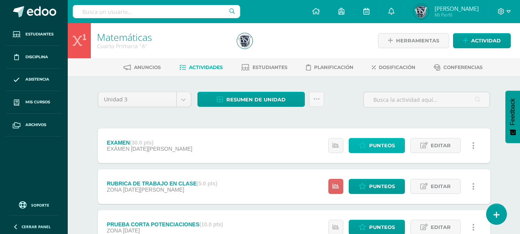
click at [373, 141] on span "Punteos" at bounding box center [382, 145] width 26 height 14
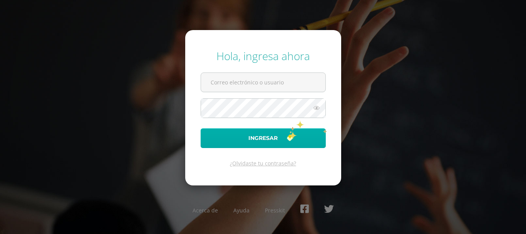
type input "[EMAIL_ADDRESS][DOMAIN_NAME]"
click at [287, 135] on button "Ingresar" at bounding box center [263, 138] width 125 height 20
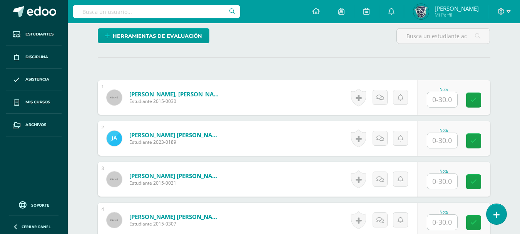
scroll to position [199, 0]
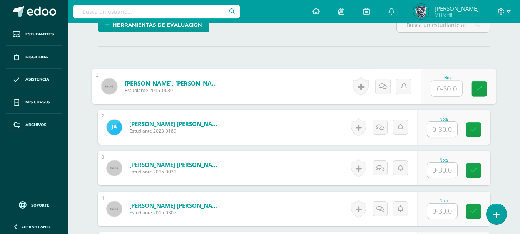
click at [445, 85] on input "text" at bounding box center [446, 88] width 31 height 15
type input "22"
click at [439, 129] on input "text" at bounding box center [442, 129] width 30 height 15
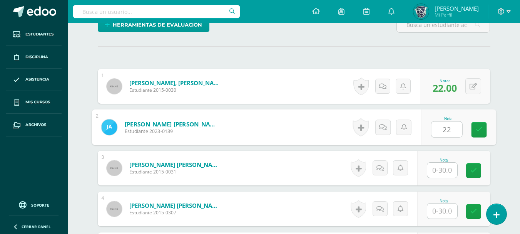
type input "22"
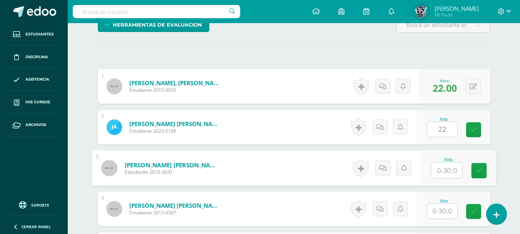
click at [440, 174] on input "text" at bounding box center [446, 169] width 31 height 15
type input "22"
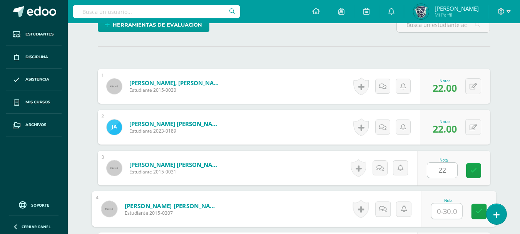
click at [442, 212] on input "text" at bounding box center [446, 210] width 31 height 15
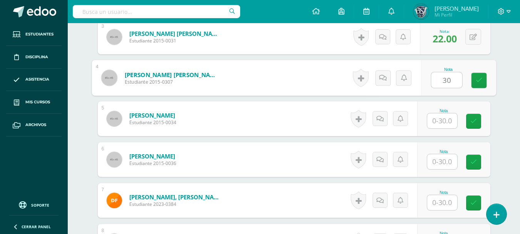
scroll to position [337, 0]
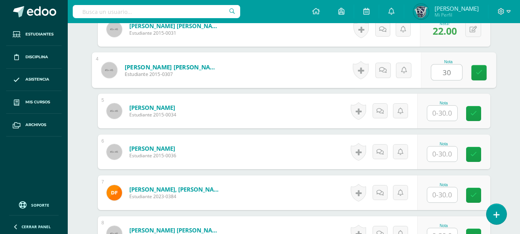
type input "30"
click at [443, 111] on input "text" at bounding box center [442, 112] width 30 height 15
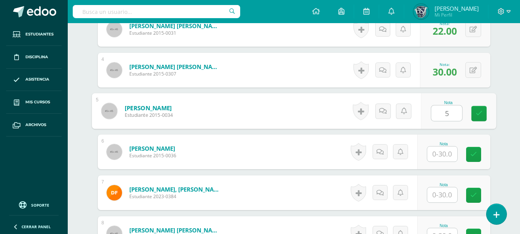
type input "5"
click at [439, 157] on input "text" at bounding box center [442, 153] width 30 height 15
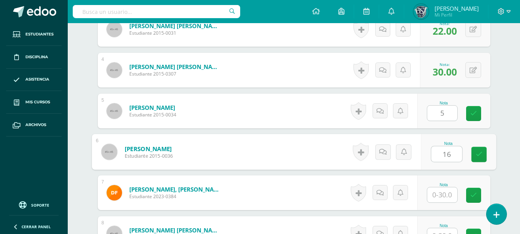
type input "16"
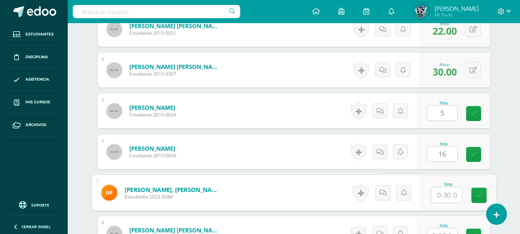
click at [440, 194] on input "text" at bounding box center [446, 194] width 31 height 15
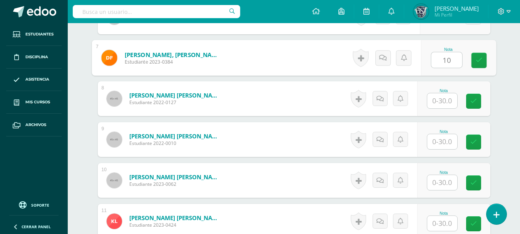
scroll to position [476, 0]
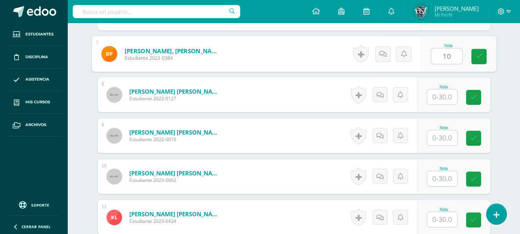
type input "10"
click at [443, 95] on input "text" at bounding box center [442, 96] width 30 height 15
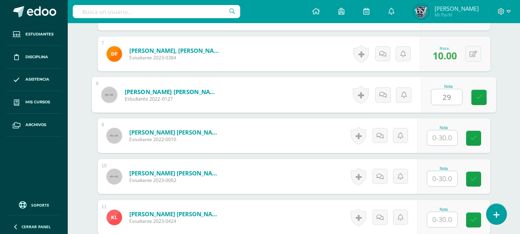
type input "29"
click at [440, 137] on input "text" at bounding box center [442, 137] width 30 height 15
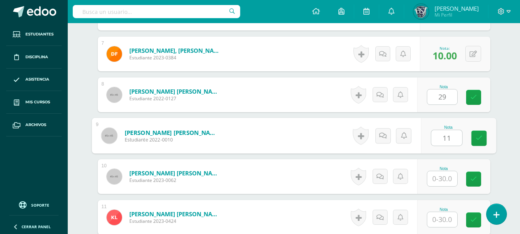
type input "11"
click at [440, 178] on input "text" at bounding box center [442, 178] width 30 height 15
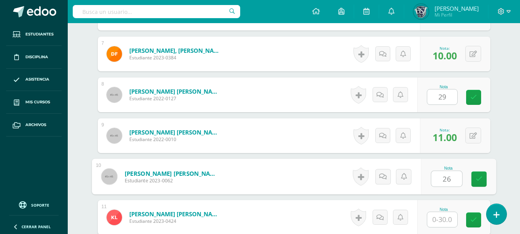
type input "26"
click at [449, 217] on input "text" at bounding box center [442, 219] width 30 height 15
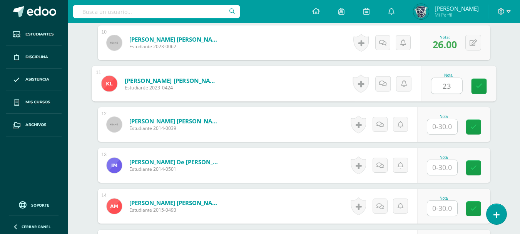
scroll to position [665, 0]
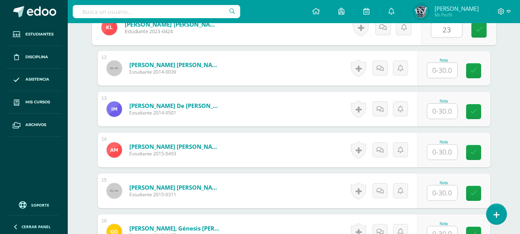
type input "23"
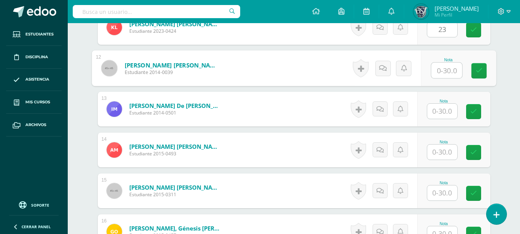
click at [440, 72] on input "text" at bounding box center [446, 70] width 31 height 15
type input "25"
click at [441, 110] on input "text" at bounding box center [442, 111] width 30 height 15
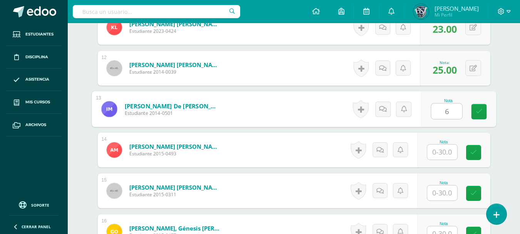
type input "6"
click at [443, 150] on input "text" at bounding box center [442, 151] width 30 height 15
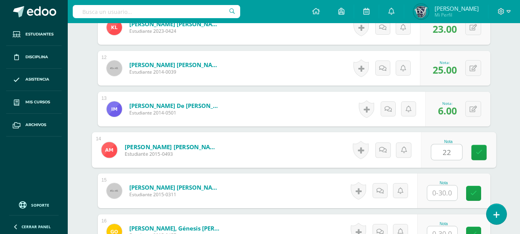
type input "22"
click at [441, 186] on input "text" at bounding box center [442, 192] width 30 height 15
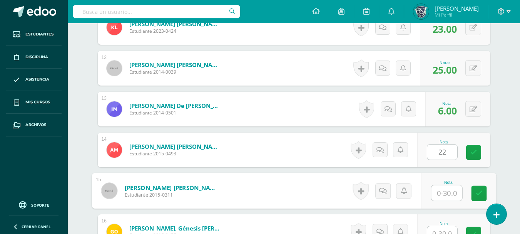
click at [441, 186] on input "text" at bounding box center [446, 192] width 31 height 15
click at [447, 190] on input "18" at bounding box center [446, 192] width 31 height 15
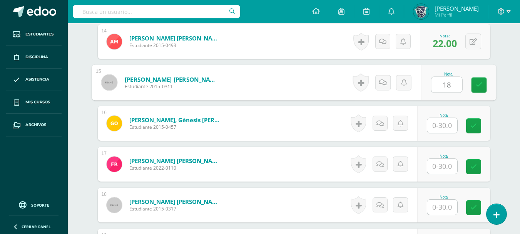
scroll to position [804, 0]
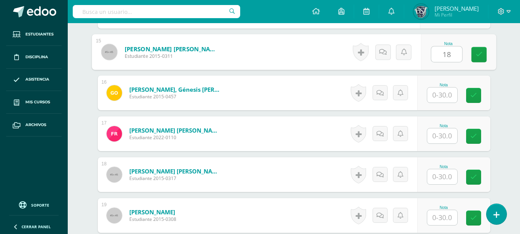
type input "18"
click at [445, 95] on input "text" at bounding box center [442, 94] width 30 height 15
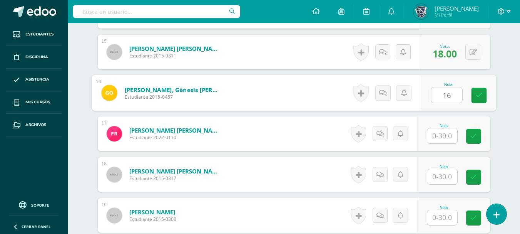
type input "16"
click at [443, 133] on input "text" at bounding box center [442, 135] width 30 height 15
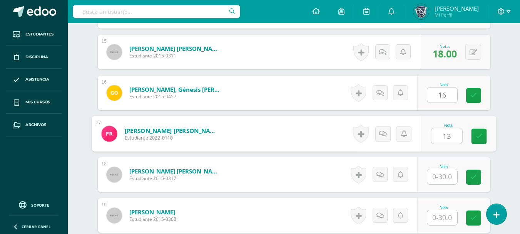
type input "13"
click at [445, 173] on input "text" at bounding box center [442, 176] width 30 height 15
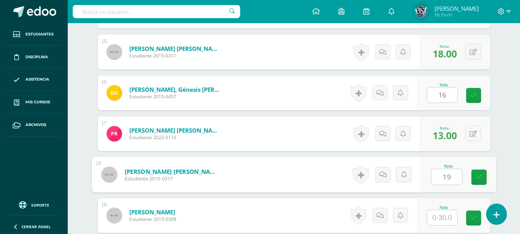
type input "19"
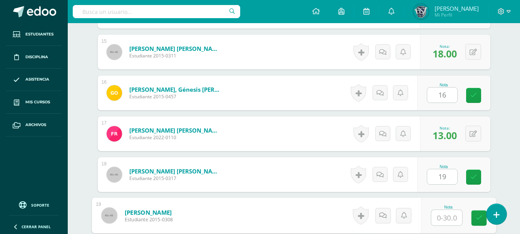
click at [445, 214] on input "text" at bounding box center [446, 217] width 31 height 15
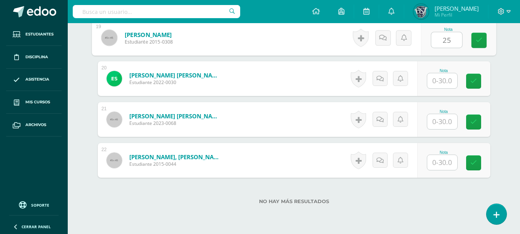
scroll to position [989, 0]
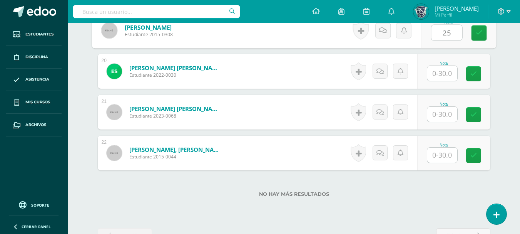
type input "25"
click at [445, 76] on input "text" at bounding box center [442, 73] width 30 height 15
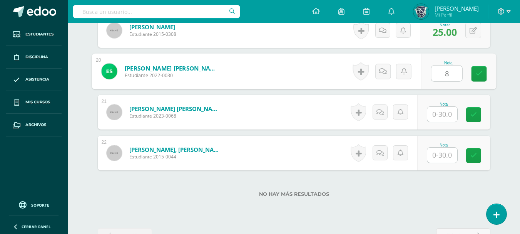
type input "8"
click at [438, 113] on input "text" at bounding box center [442, 114] width 30 height 15
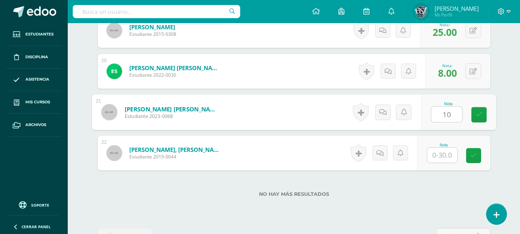
type input "10"
click at [445, 154] on input "text" at bounding box center [442, 154] width 30 height 15
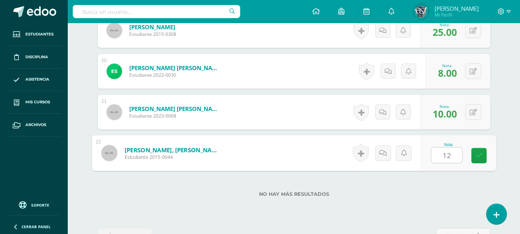
type input "12"
click at [447, 193] on label "No hay más resultados" at bounding box center [294, 194] width 393 height 6
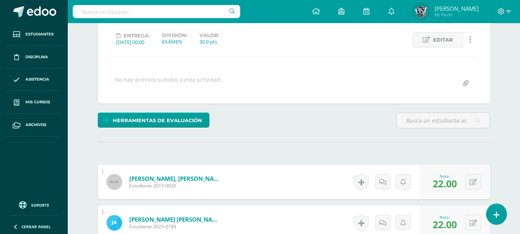
scroll to position [35, 0]
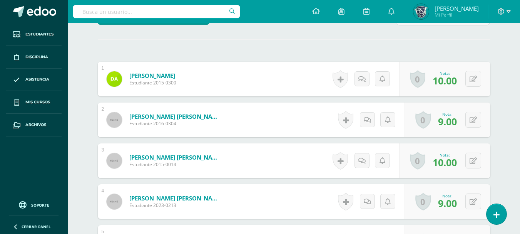
scroll to position [9, 0]
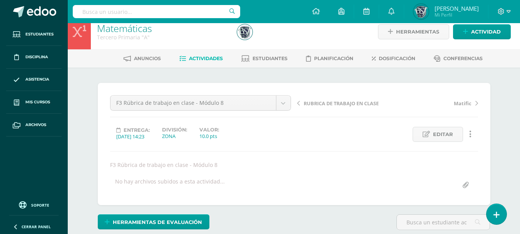
click at [207, 55] on link "Actividades" at bounding box center [200, 58] width 43 height 12
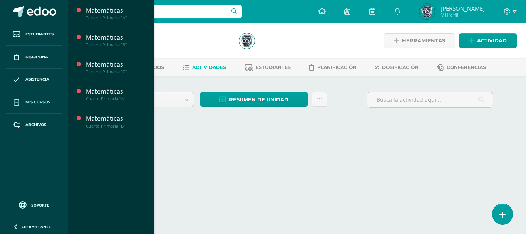
click at [48, 102] on span "Mis cursos" at bounding box center [37, 102] width 25 height 6
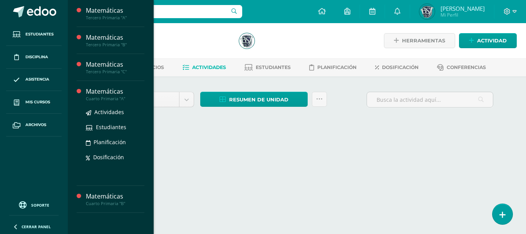
click at [107, 88] on div "Matemáticas" at bounding box center [115, 91] width 58 height 9
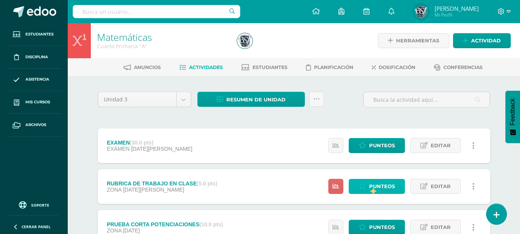
click at [369, 187] on span "Punteos" at bounding box center [382, 186] width 26 height 14
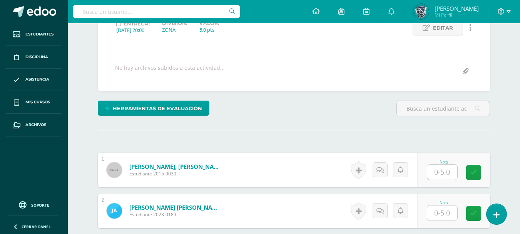
scroll to position [115, 0]
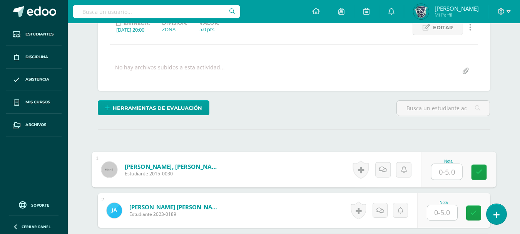
click at [438, 171] on input "text" at bounding box center [446, 171] width 31 height 15
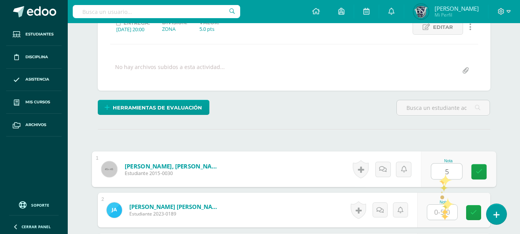
type input "5"
click at [441, 212] on input "text" at bounding box center [442, 211] width 30 height 15
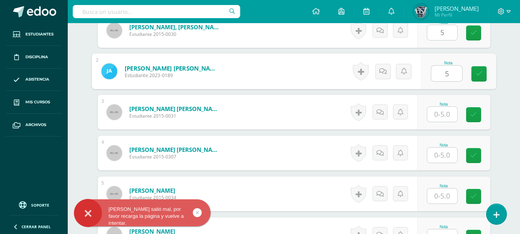
scroll to position [255, 0]
type input "5"
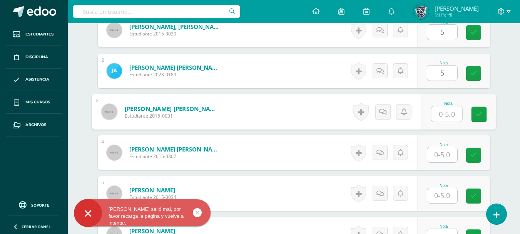
click at [448, 114] on input "text" at bounding box center [446, 113] width 31 height 15
type input "5"
click at [445, 156] on input "text" at bounding box center [442, 154] width 30 height 15
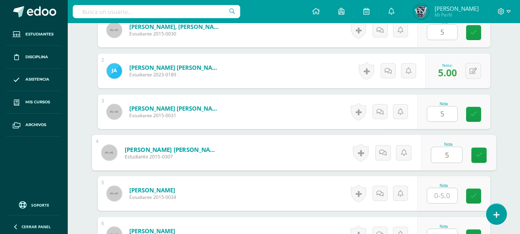
type input "5"
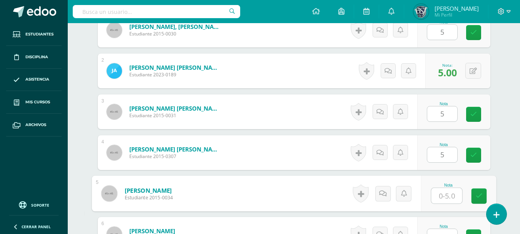
click at [444, 195] on input "text" at bounding box center [446, 195] width 31 height 15
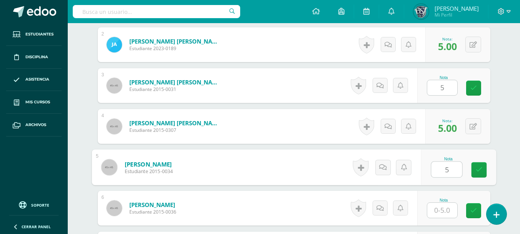
scroll to position [286, 0]
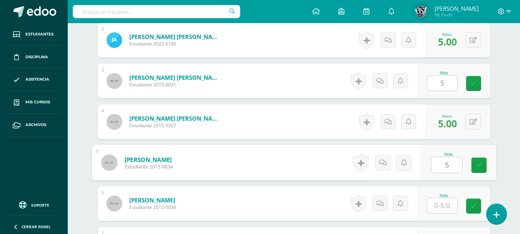
type input "5"
click at [451, 206] on input "text" at bounding box center [442, 205] width 30 height 15
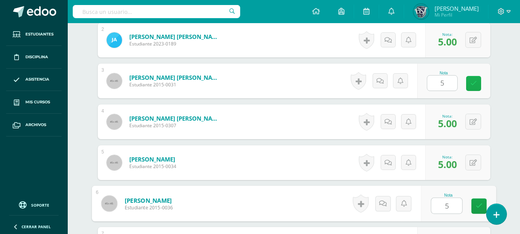
click at [471, 84] on icon at bounding box center [473, 83] width 7 height 7
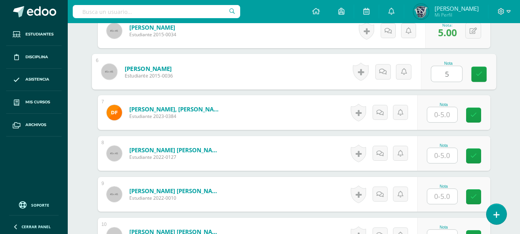
scroll to position [424, 0]
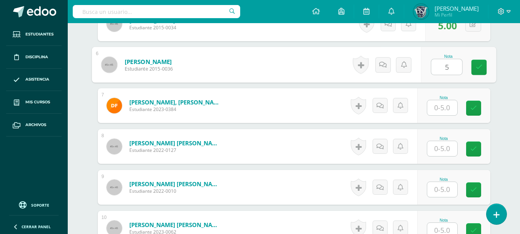
type input "5"
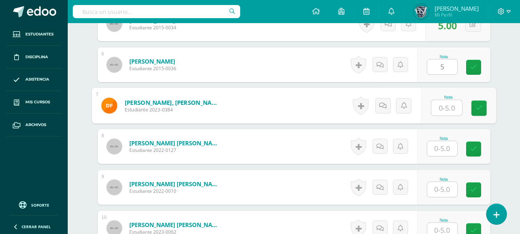
click at [446, 109] on input "text" at bounding box center [446, 107] width 31 height 15
type input "5"
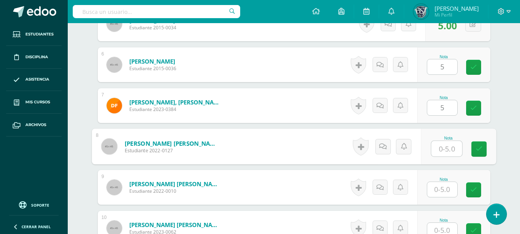
click at [444, 146] on input "text" at bounding box center [446, 148] width 31 height 15
type input "5"
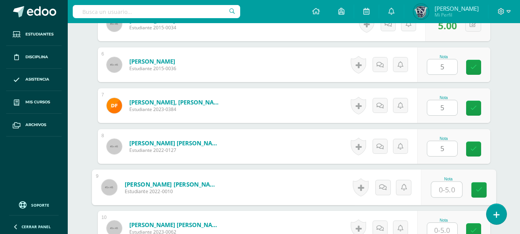
click at [442, 192] on input "text" at bounding box center [446, 189] width 31 height 15
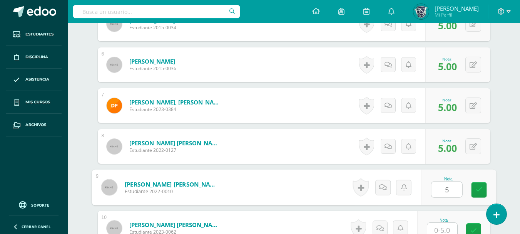
type input "5"
click at [444, 230] on input "text" at bounding box center [442, 229] width 30 height 15
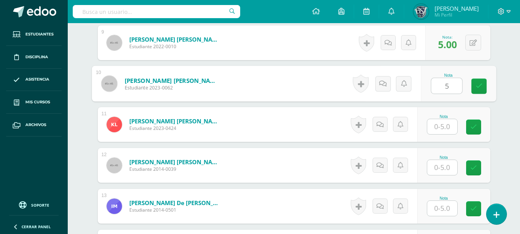
scroll to position [594, 0]
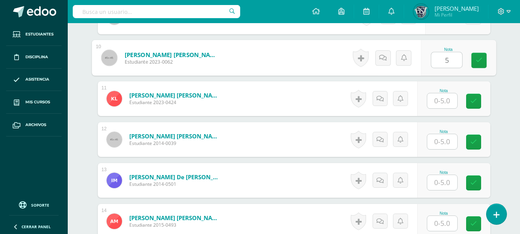
type input "5"
click at [448, 102] on input "text" at bounding box center [442, 100] width 30 height 15
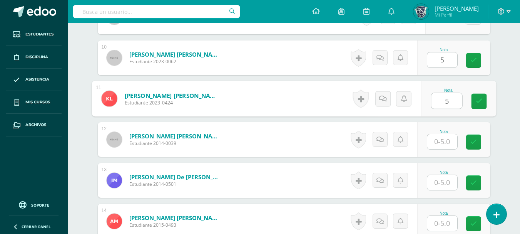
type input "5"
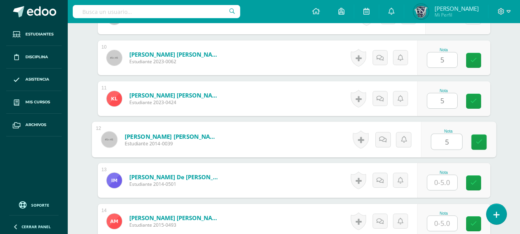
click at [444, 142] on input "5" at bounding box center [446, 141] width 31 height 15
type input "5"
click at [444, 182] on input "text" at bounding box center [442, 182] width 30 height 15
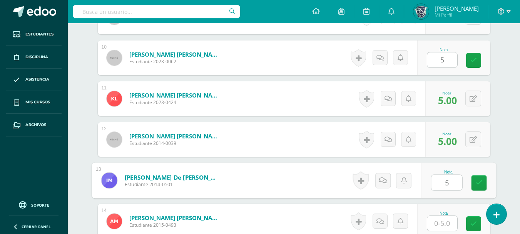
type input "5"
click at [444, 222] on input "text" at bounding box center [442, 223] width 30 height 15
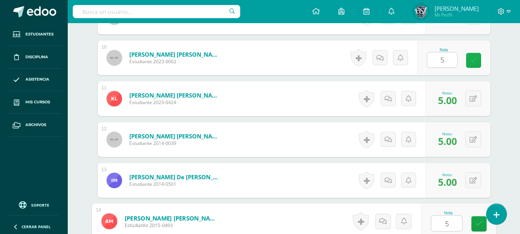
click at [473, 64] on link at bounding box center [473, 60] width 15 height 15
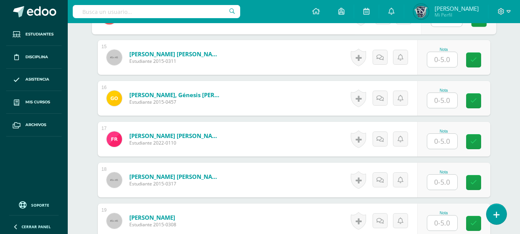
type input "5"
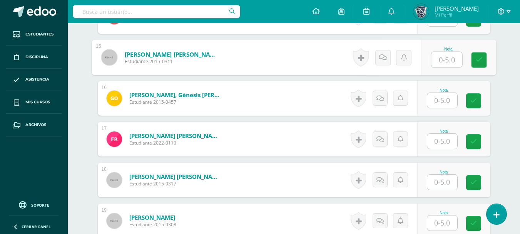
click at [446, 58] on input "text" at bounding box center [446, 59] width 31 height 15
type input "5"
click at [438, 104] on input "text" at bounding box center [442, 100] width 30 height 15
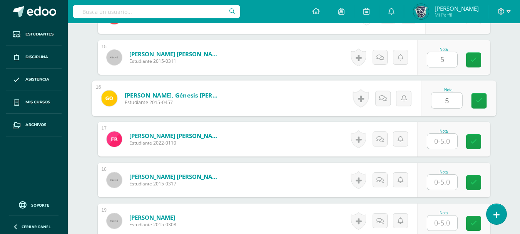
type input "5"
click at [441, 142] on input "text" at bounding box center [442, 141] width 30 height 15
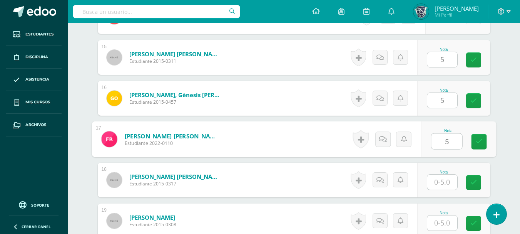
type input "5"
click at [442, 181] on input "text" at bounding box center [442, 181] width 30 height 15
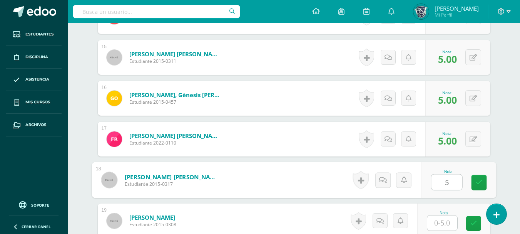
type input "5"
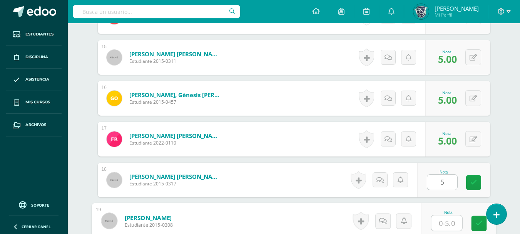
click at [443, 223] on input "text" at bounding box center [446, 222] width 31 height 15
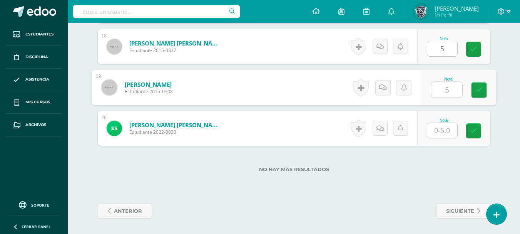
type input "5"
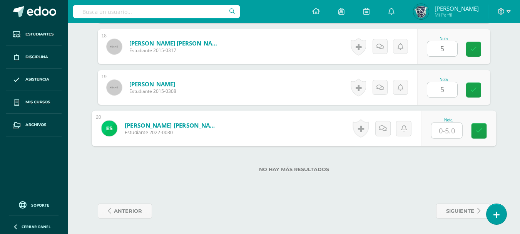
click at [449, 134] on input "text" at bounding box center [446, 130] width 31 height 15
type input "5"
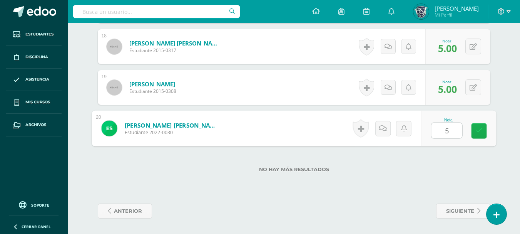
click at [481, 132] on icon at bounding box center [478, 130] width 7 height 7
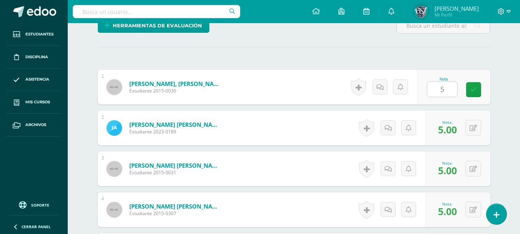
scroll to position [194, 0]
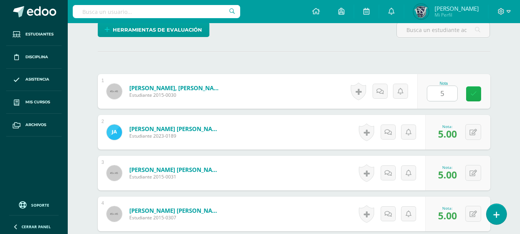
click at [478, 91] on link at bounding box center [473, 93] width 15 height 15
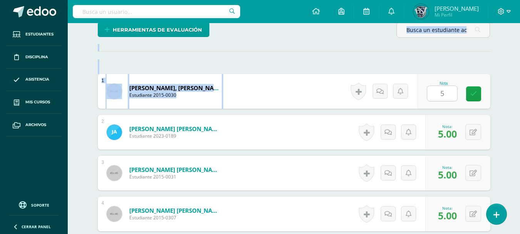
drag, startPoint x: 519, startPoint y: 81, endPoint x: 523, endPoint y: 44, distance: 37.2
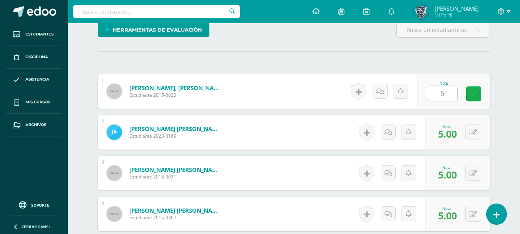
click at [472, 89] on link at bounding box center [473, 93] width 15 height 15
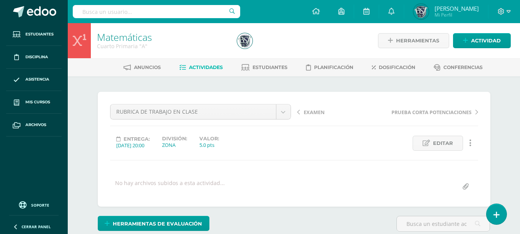
scroll to position [204, 0]
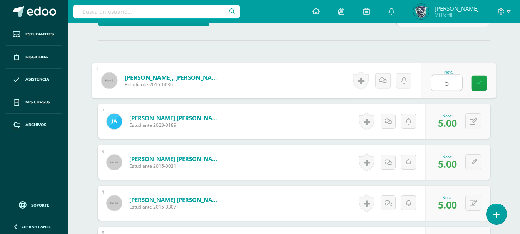
click at [453, 80] on input "5" at bounding box center [446, 82] width 31 height 15
type input "5"
click at [477, 81] on icon at bounding box center [478, 83] width 7 height 7
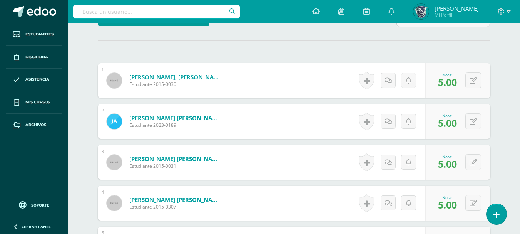
scroll to position [0, 0]
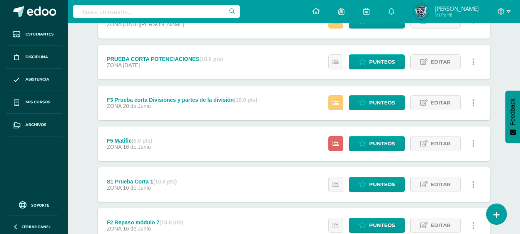
scroll to position [169, 0]
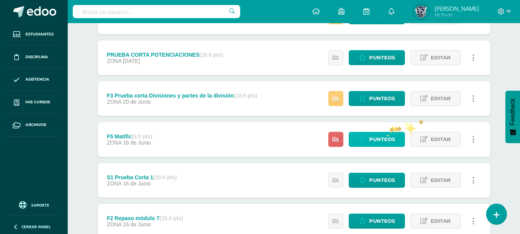
click at [386, 136] on span "Punteos" at bounding box center [382, 139] width 26 height 14
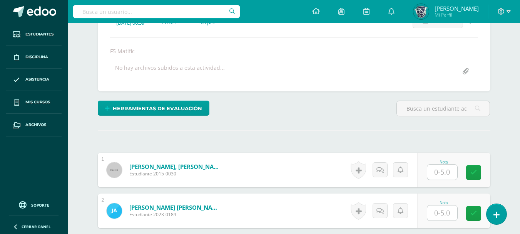
scroll to position [123, 0]
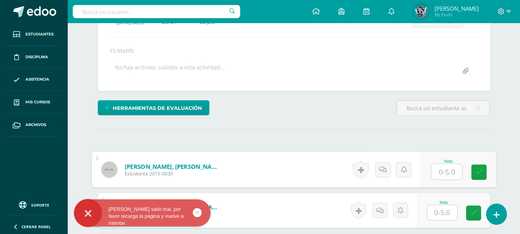
click at [448, 169] on input "text" at bounding box center [446, 171] width 31 height 15
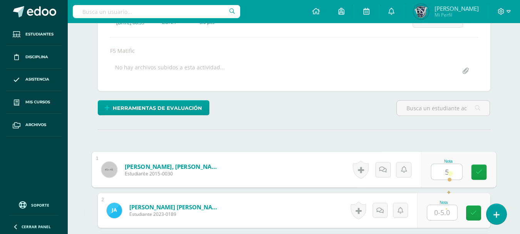
type input "5"
click at [444, 210] on input "text" at bounding box center [442, 212] width 30 height 15
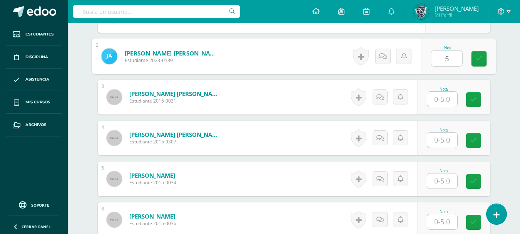
scroll to position [292, 0]
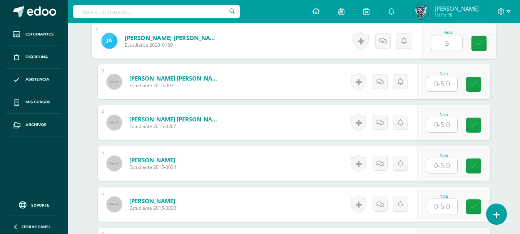
type input "5"
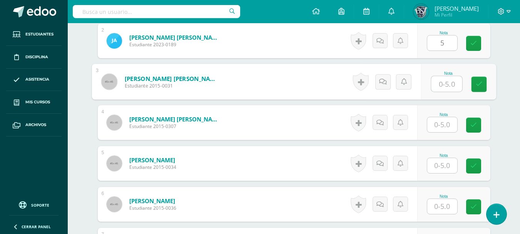
click at [446, 86] on input "text" at bounding box center [446, 83] width 31 height 15
type input "5"
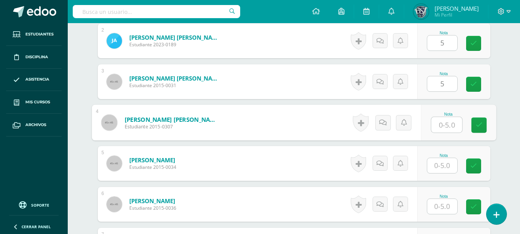
click at [442, 125] on input "text" at bounding box center [446, 124] width 31 height 15
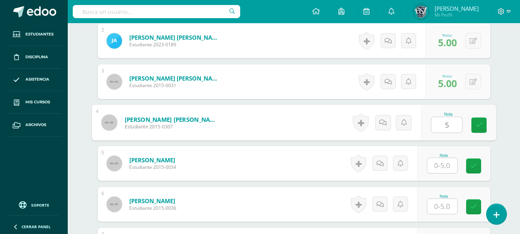
type input "5"
click at [441, 165] on input "text" at bounding box center [442, 165] width 30 height 15
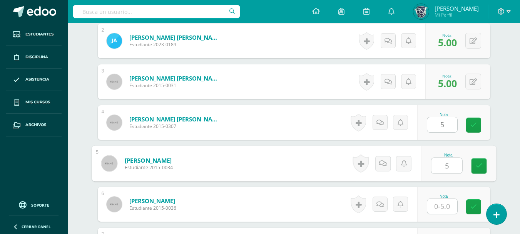
scroll to position [292, 0]
type input "5"
click at [440, 204] on input "text" at bounding box center [442, 205] width 30 height 15
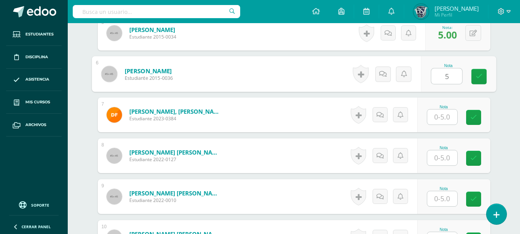
scroll to position [431, 0]
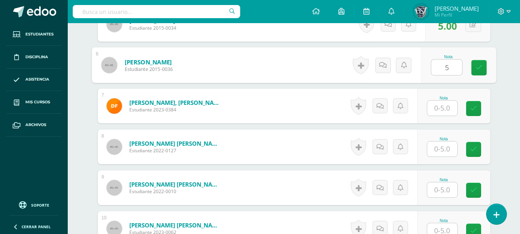
type input "5"
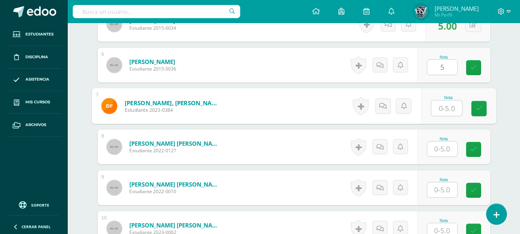
click at [447, 105] on input "text" at bounding box center [446, 107] width 31 height 15
type input "5"
click at [444, 147] on input "text" at bounding box center [442, 148] width 30 height 15
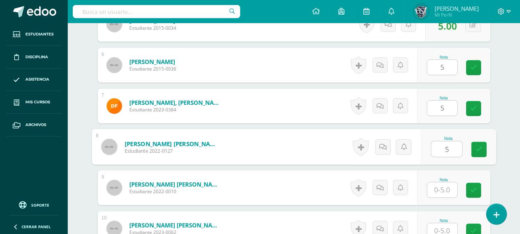
type input "5"
click at [442, 184] on input "text" at bounding box center [442, 189] width 30 height 15
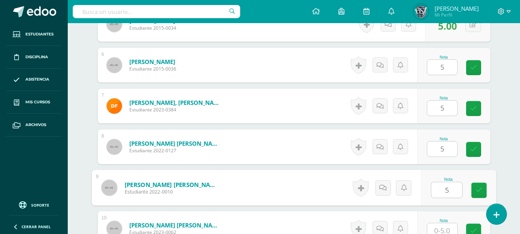
type input "5"
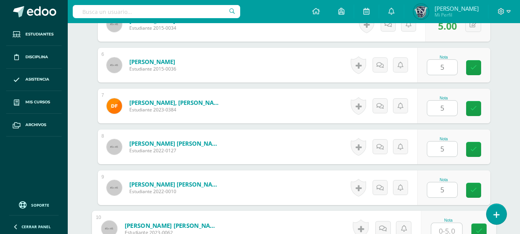
click at [441, 227] on input "text" at bounding box center [446, 230] width 31 height 15
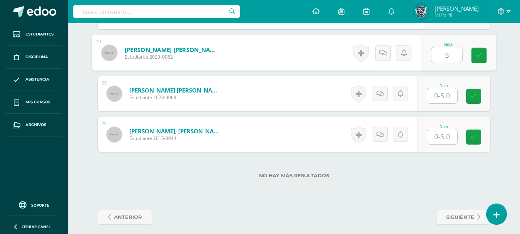
scroll to position [613, 0]
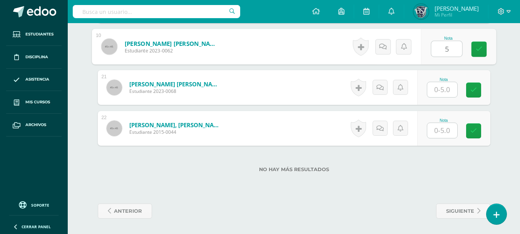
type input "5"
click at [448, 90] on input "text" at bounding box center [442, 89] width 30 height 15
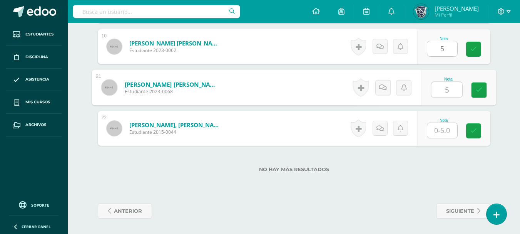
type input "5"
click at [445, 134] on input "text" at bounding box center [442, 130] width 30 height 15
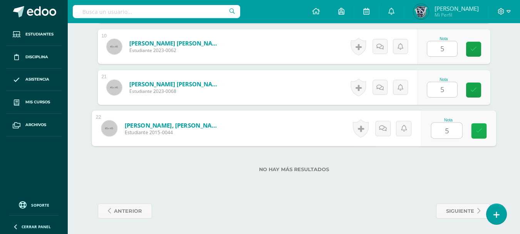
click at [477, 127] on icon at bounding box center [478, 130] width 7 height 7
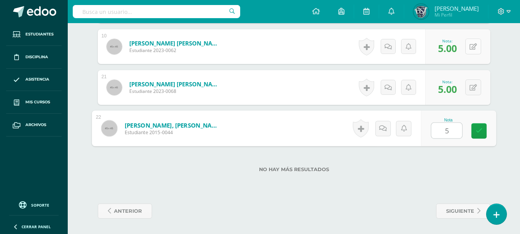
type input "5"
click at [474, 50] on button at bounding box center [473, 46] width 16 height 16
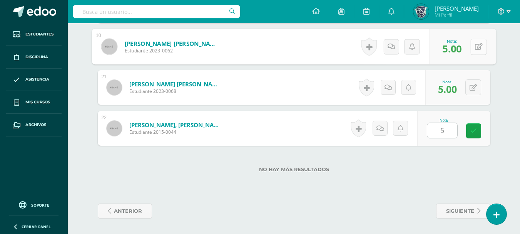
scroll to position [0, 0]
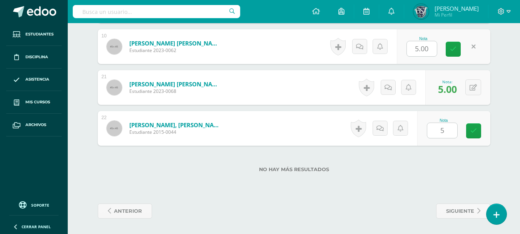
click at [479, 48] on link at bounding box center [473, 46] width 15 height 15
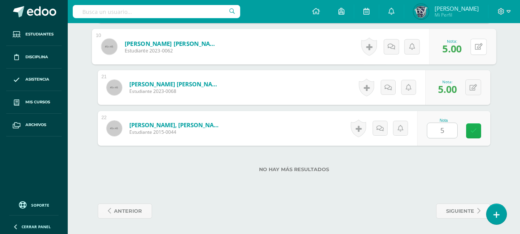
click at [474, 131] on icon at bounding box center [473, 130] width 7 height 7
click at [448, 129] on input "5" at bounding box center [442, 130] width 30 height 15
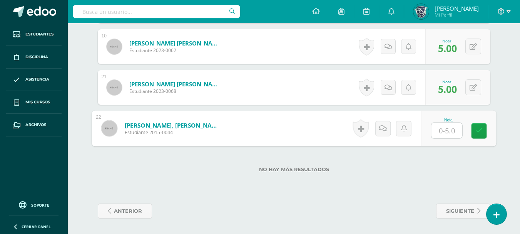
type input "5"
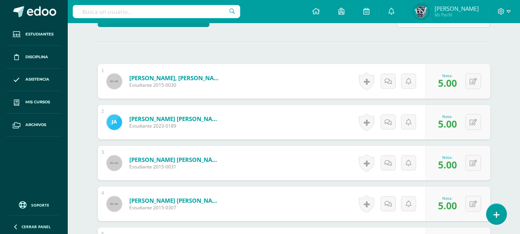
scroll to position [204, 0]
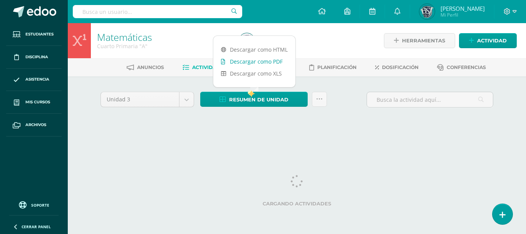
click at [251, 62] on link "Descargar como PDF" at bounding box center [254, 61] width 82 height 12
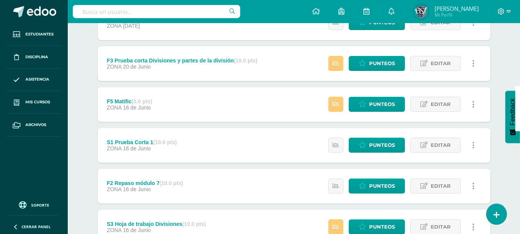
scroll to position [366, 0]
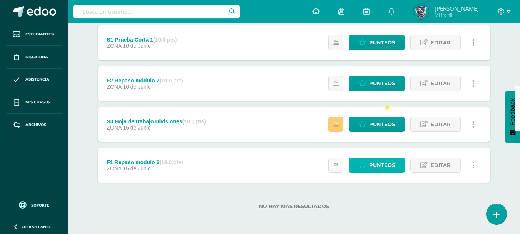
click at [383, 158] on span "Punteos" at bounding box center [382, 165] width 26 height 14
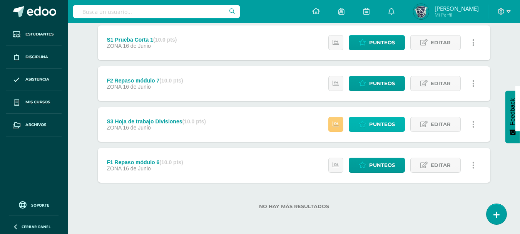
click at [384, 117] on span "Punteos" at bounding box center [382, 124] width 26 height 14
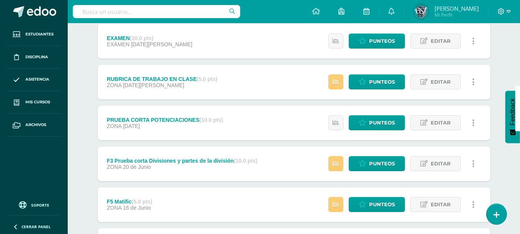
scroll to position [89, 0]
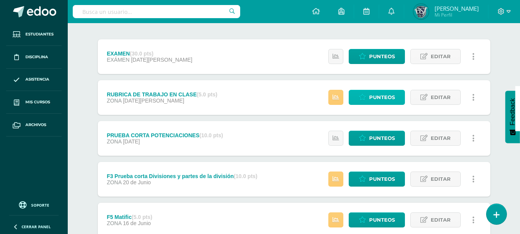
click at [389, 94] on span "Punteos" at bounding box center [382, 97] width 26 height 14
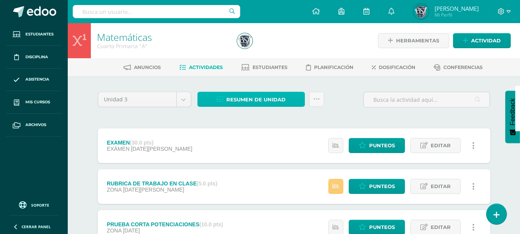
click at [270, 97] on span "Resumen de unidad" at bounding box center [255, 99] width 59 height 14
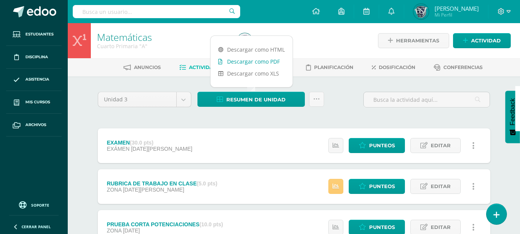
click at [271, 63] on link "Descargar como PDF" at bounding box center [252, 61] width 82 height 12
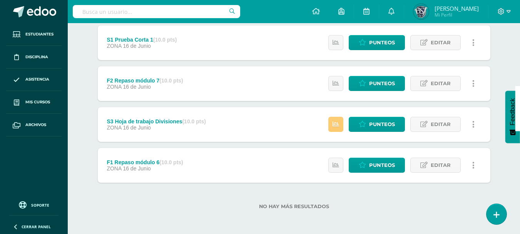
scroll to position [119, 0]
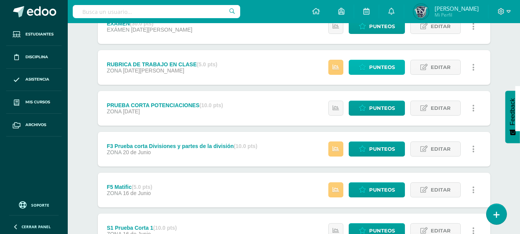
click at [380, 65] on span "Punteos" at bounding box center [382, 67] width 26 height 14
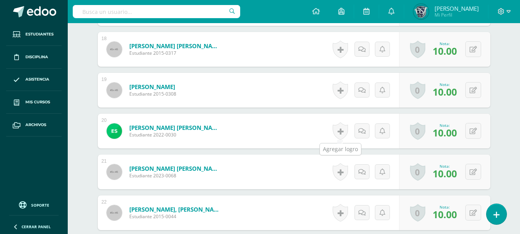
scroll to position [937, 0]
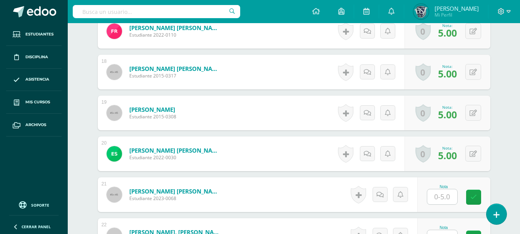
scroll to position [983, 0]
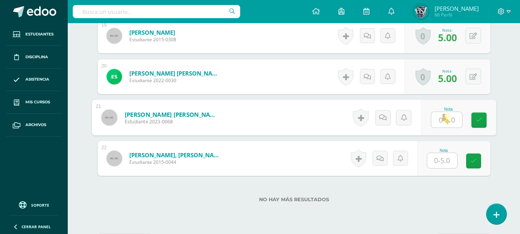
click at [443, 117] on input "text" at bounding box center [446, 119] width 31 height 15
type input "5"
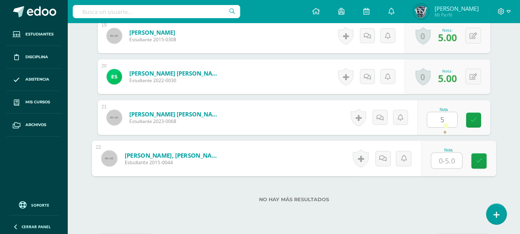
click at [443, 159] on input "text" at bounding box center [446, 160] width 31 height 15
type input "5"
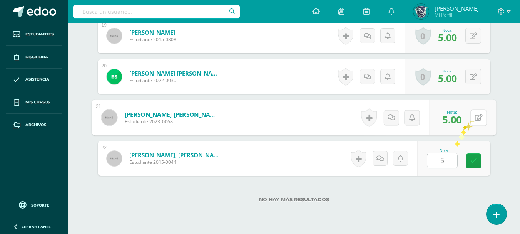
click at [475, 118] on icon at bounding box center [479, 117] width 8 height 7
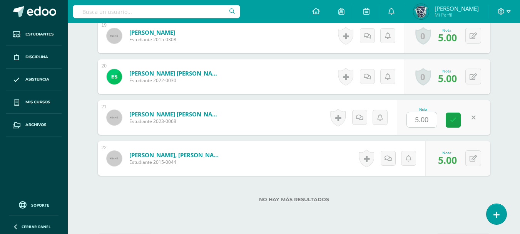
click at [480, 117] on link at bounding box center [473, 117] width 15 height 15
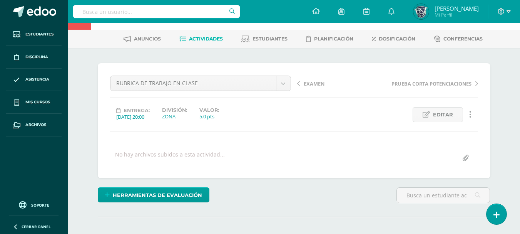
scroll to position [0, 0]
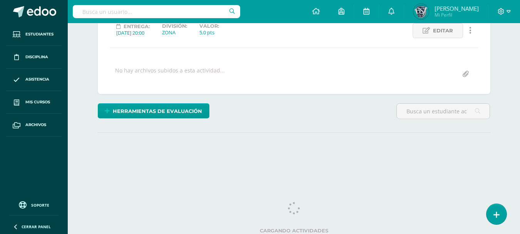
scroll to position [115, 0]
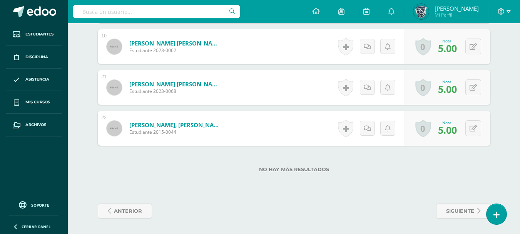
scroll to position [665, 0]
click at [127, 204] on span "anterior" at bounding box center [128, 211] width 28 height 14
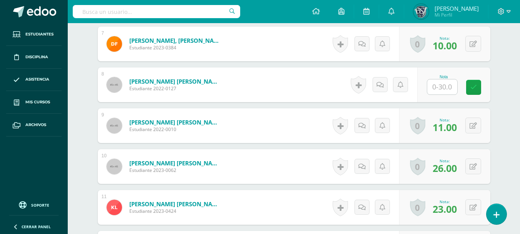
scroll to position [506, 0]
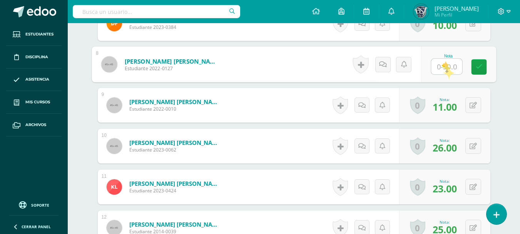
click at [442, 67] on input "text" at bounding box center [446, 66] width 31 height 15
type input "29"
click at [479, 70] on link at bounding box center [478, 66] width 15 height 15
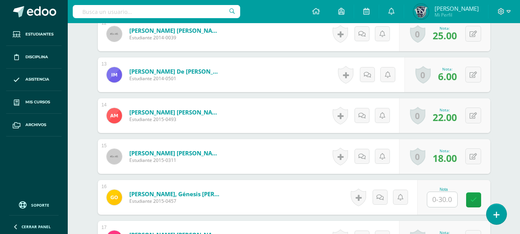
scroll to position [701, 0]
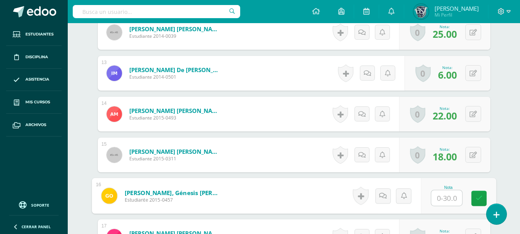
click at [450, 199] on input "text" at bounding box center [446, 197] width 31 height 15
type input "16"
click at [481, 201] on icon at bounding box center [478, 198] width 7 height 7
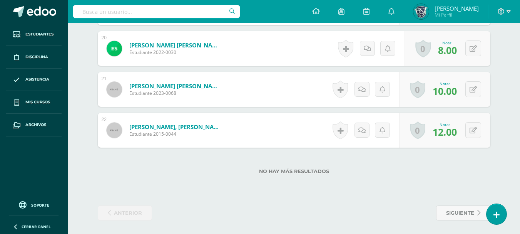
scroll to position [1013, 0]
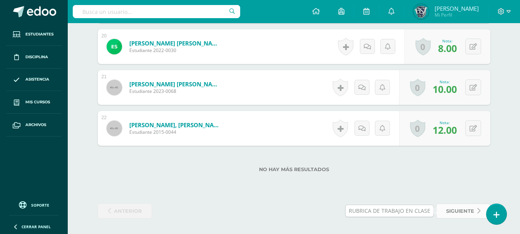
click at [477, 209] on icon at bounding box center [478, 210] width 3 height 7
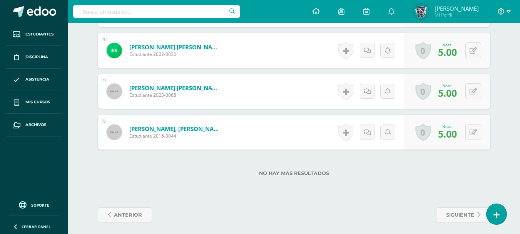
scroll to position [1013, 0]
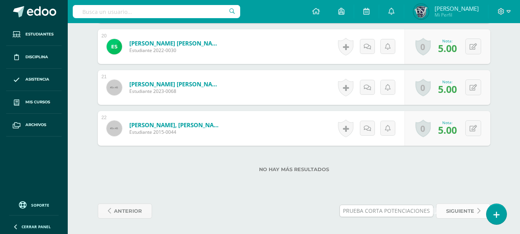
click at [470, 209] on span "siguiente" at bounding box center [460, 211] width 28 height 14
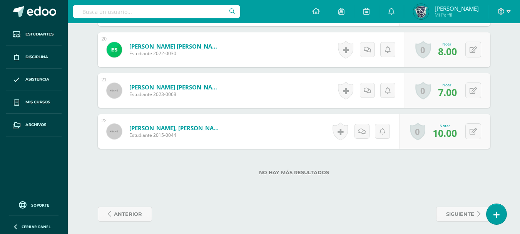
scroll to position [1013, 0]
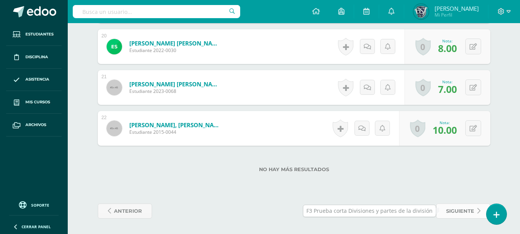
click at [470, 208] on span "siguiente" at bounding box center [460, 211] width 28 height 14
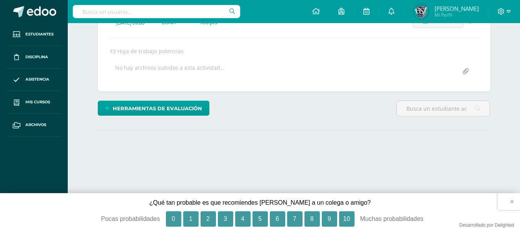
click at [511, 201] on button "×" at bounding box center [508, 201] width 23 height 17
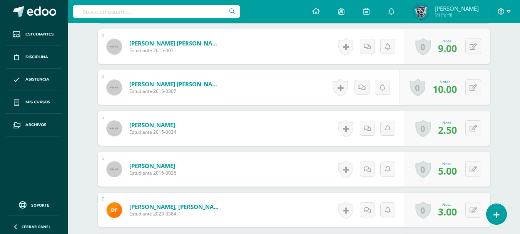
scroll to position [528, 0]
